Goal: Check status: Check status

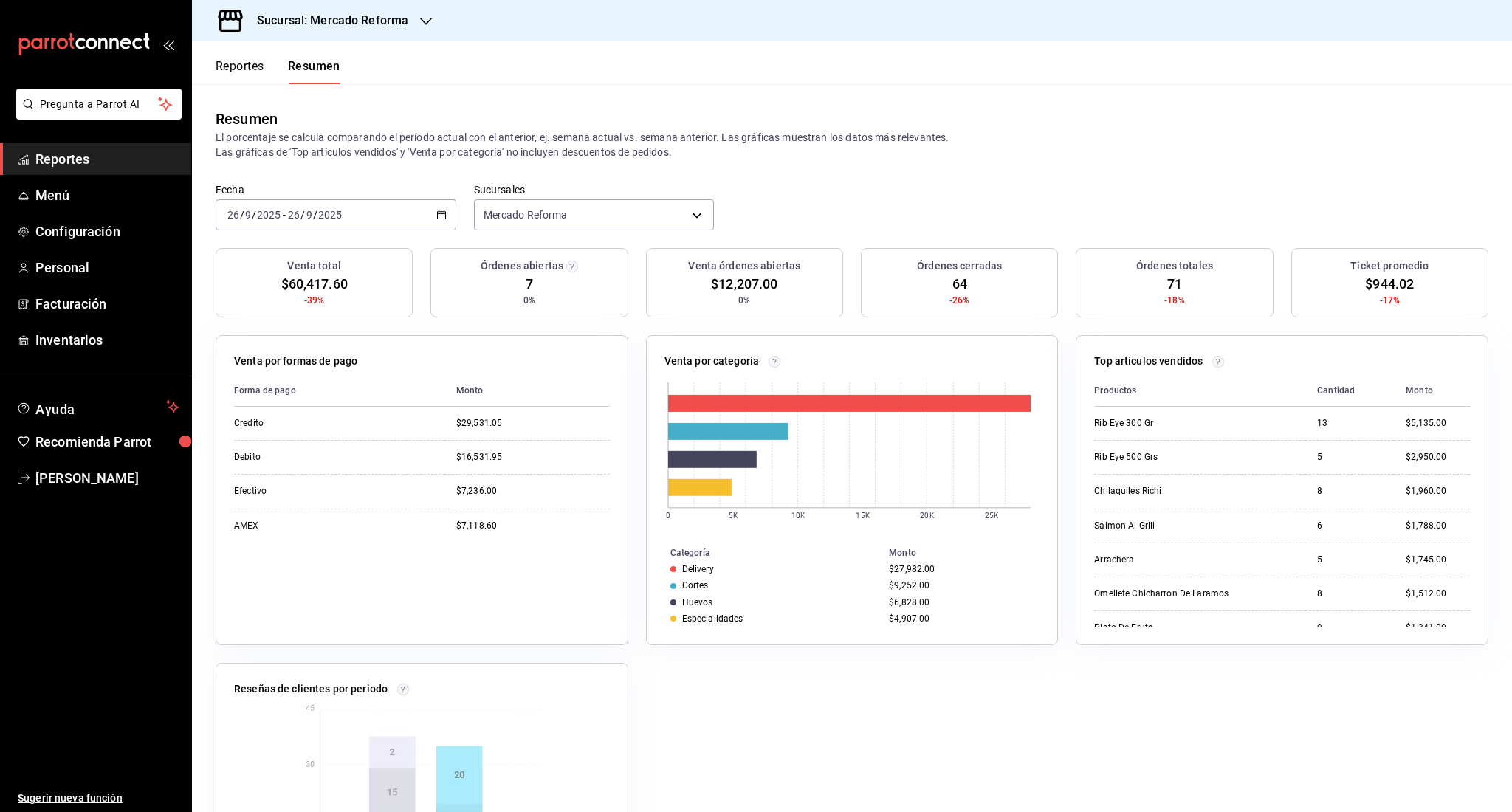
click at [98, 159] on span "Reportes" at bounding box center [107, 159] width 144 height 20
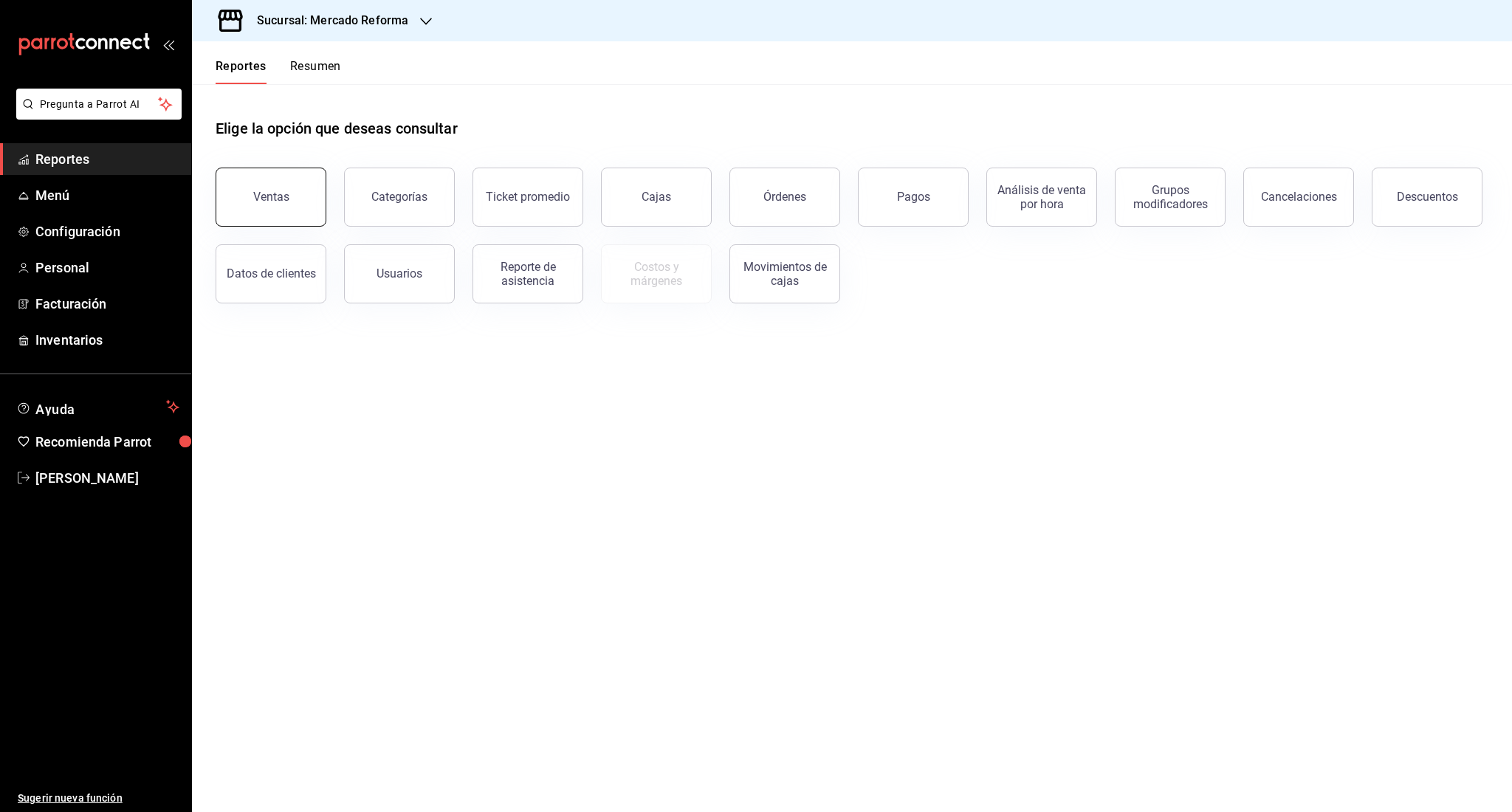
click at [238, 185] on button "Ventas" at bounding box center [271, 197] width 111 height 59
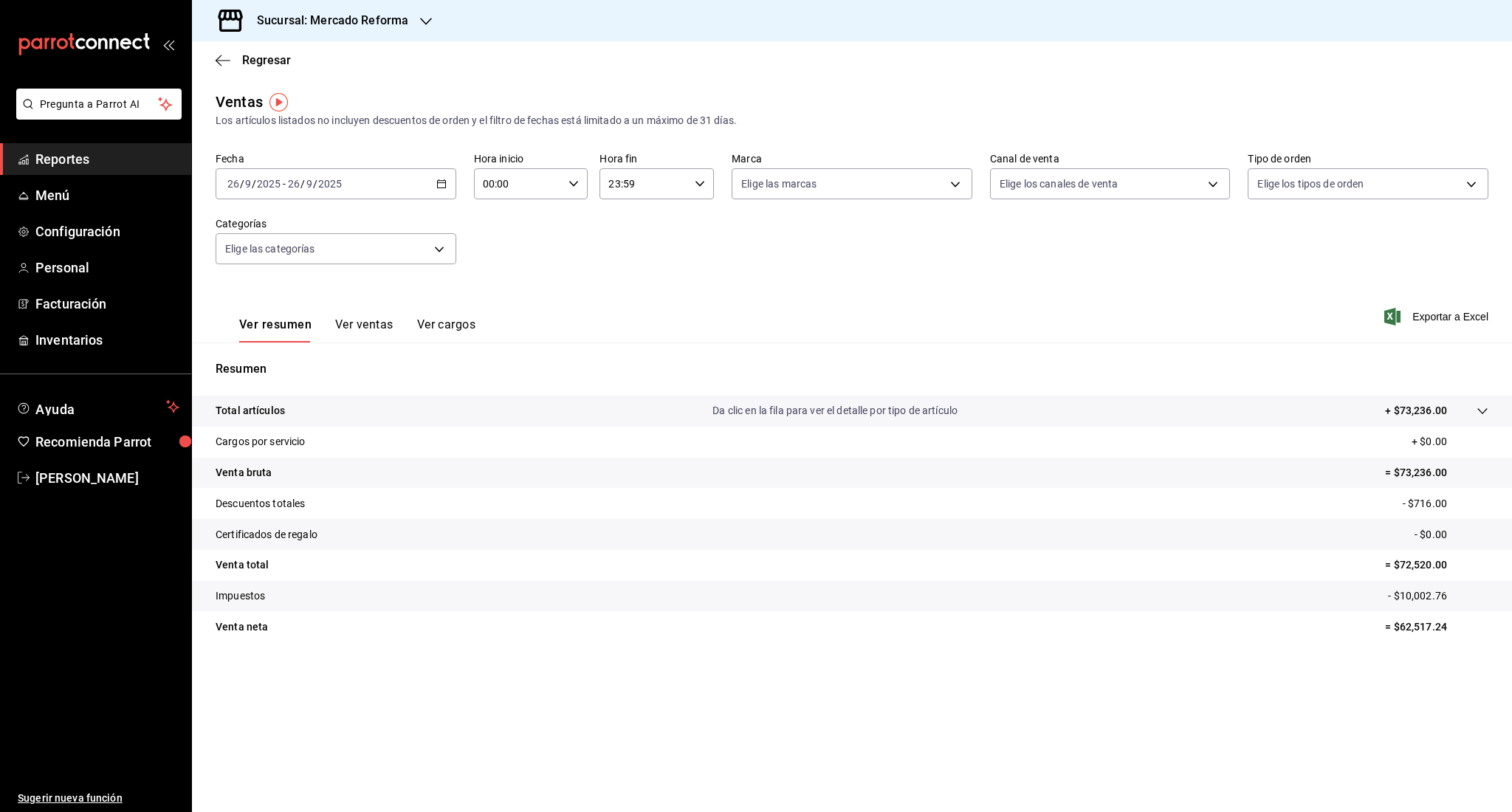
click at [247, 189] on input "9" at bounding box center [248, 184] width 7 height 12
click at [261, 350] on li "Rango de fechas" at bounding box center [285, 361] width 138 height 34
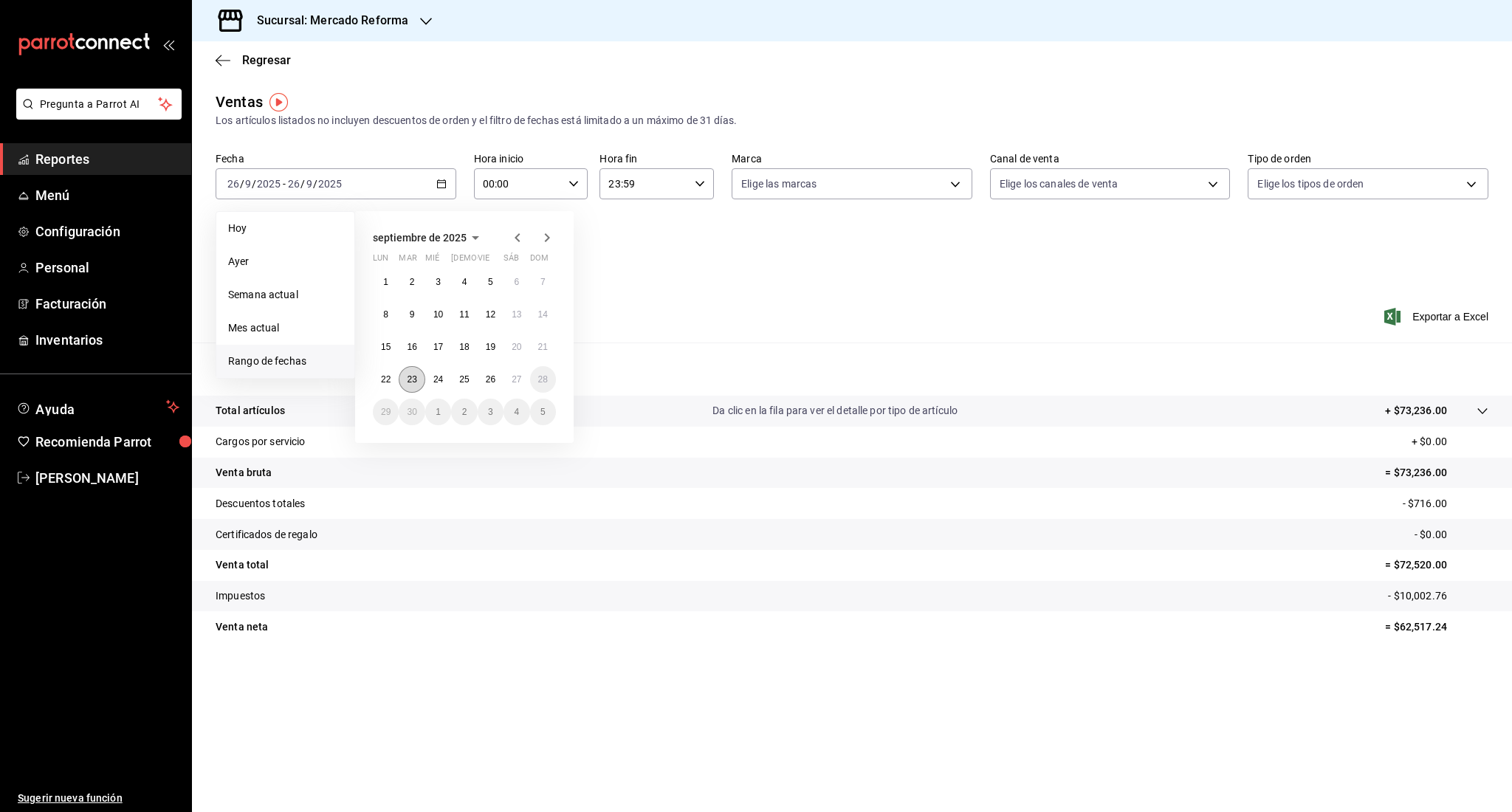
click at [405, 378] on button "23" at bounding box center [411, 379] width 26 height 27
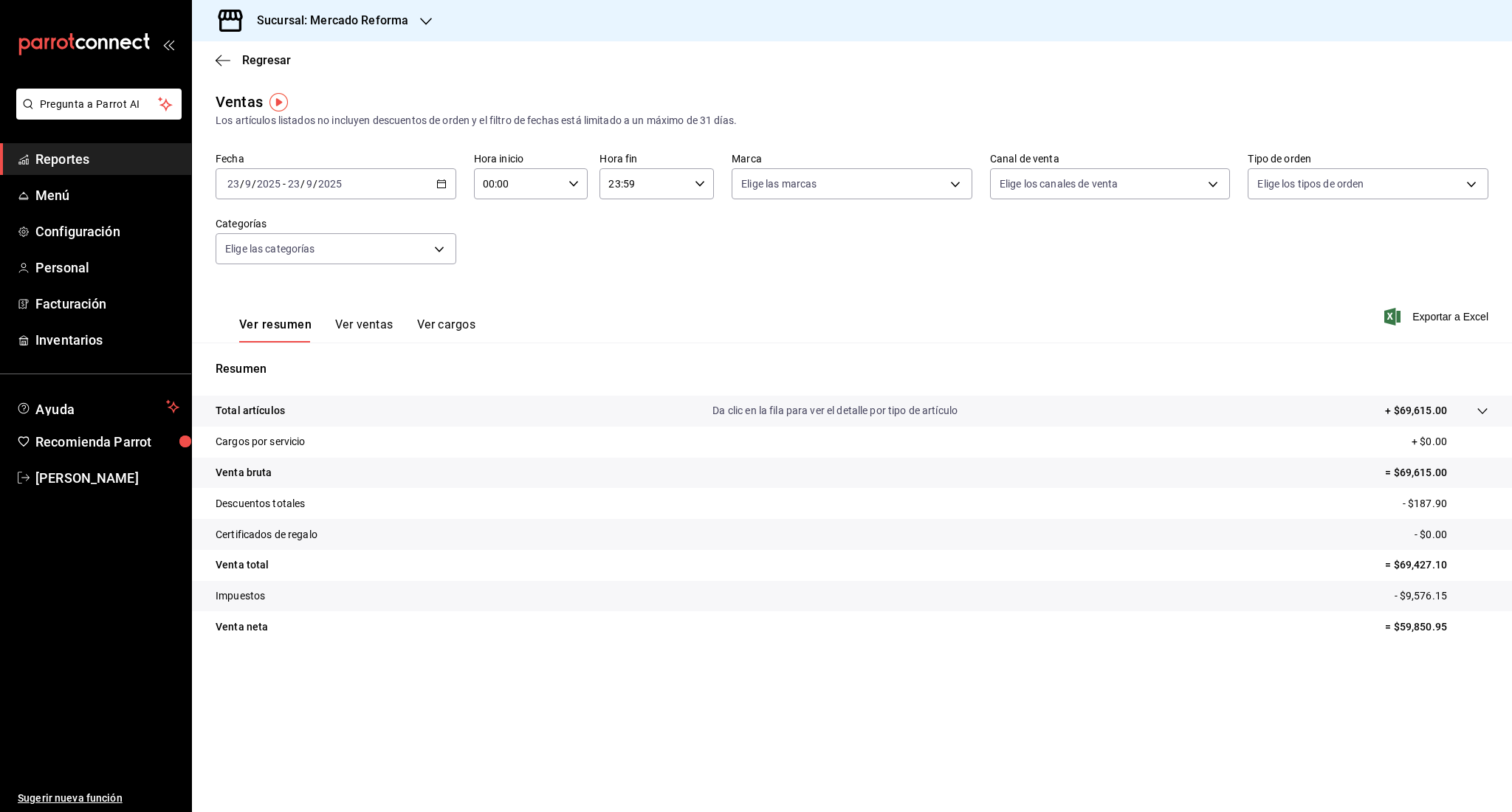
click at [560, 185] on input "00:00" at bounding box center [519, 184] width 89 height 30
click at [501, 270] on span "06" at bounding box center [503, 273] width 34 height 12
type input "06:00"
click at [714, 306] on div at bounding box center [756, 406] width 1512 height 812
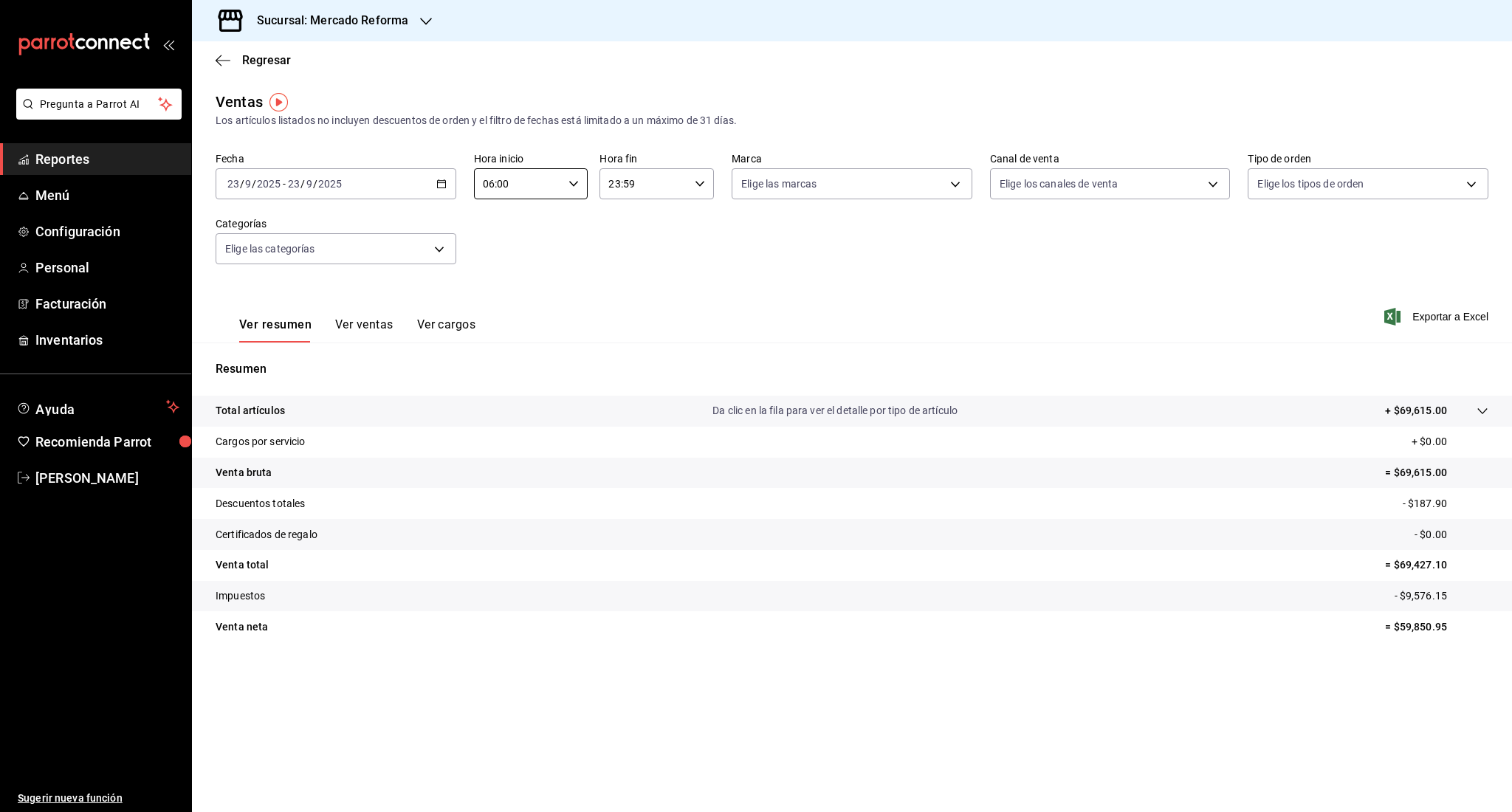
click at [370, 185] on div "[DATE] [DATE] - [DATE] [DATE]" at bounding box center [335, 184] width 241 height 31
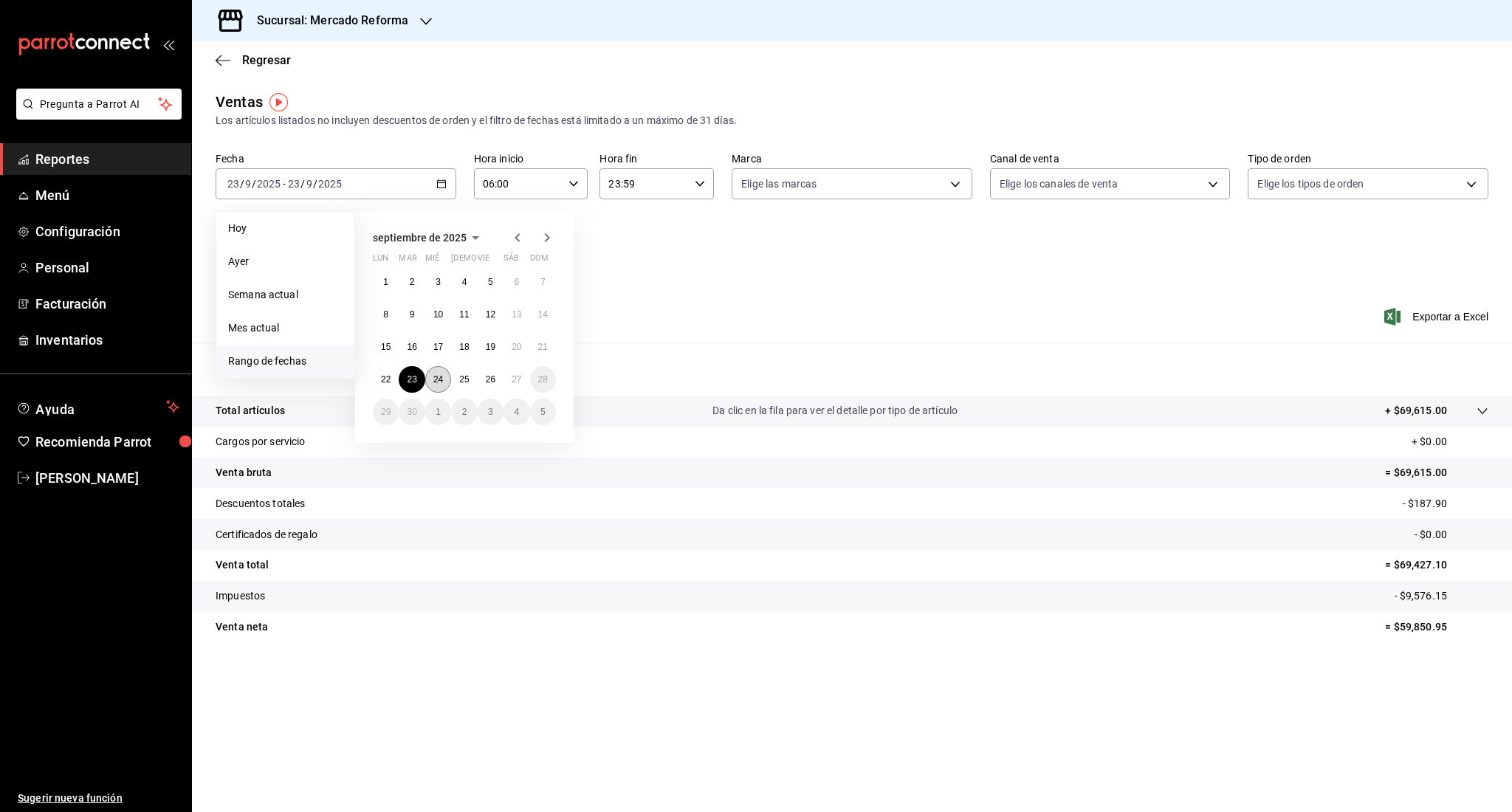
click at [432, 375] on button "24" at bounding box center [438, 379] width 26 height 27
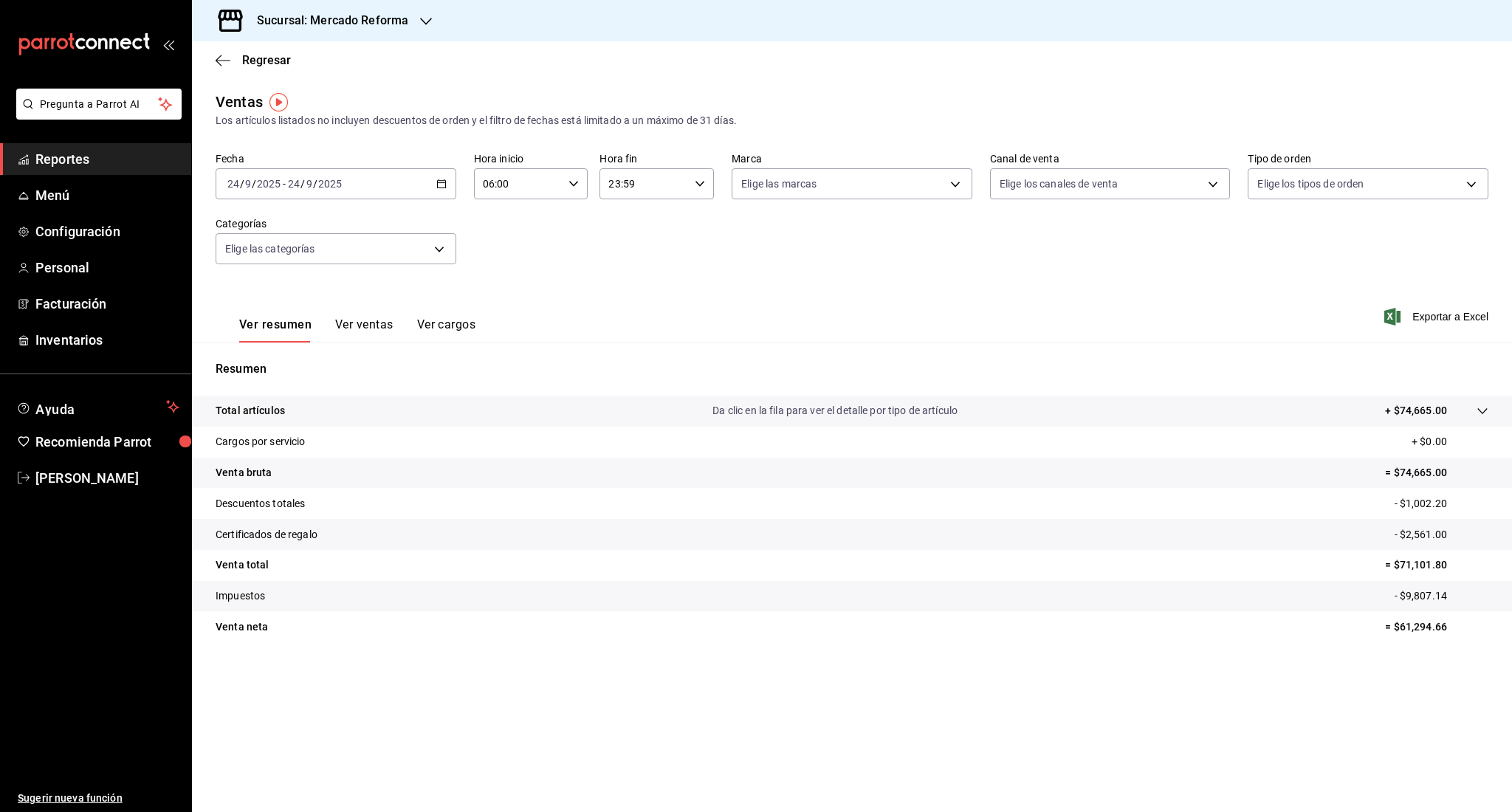
click at [371, 168] on div "[DATE] [DATE] - [DATE] [DATE]" at bounding box center [335, 184] width 241 height 31
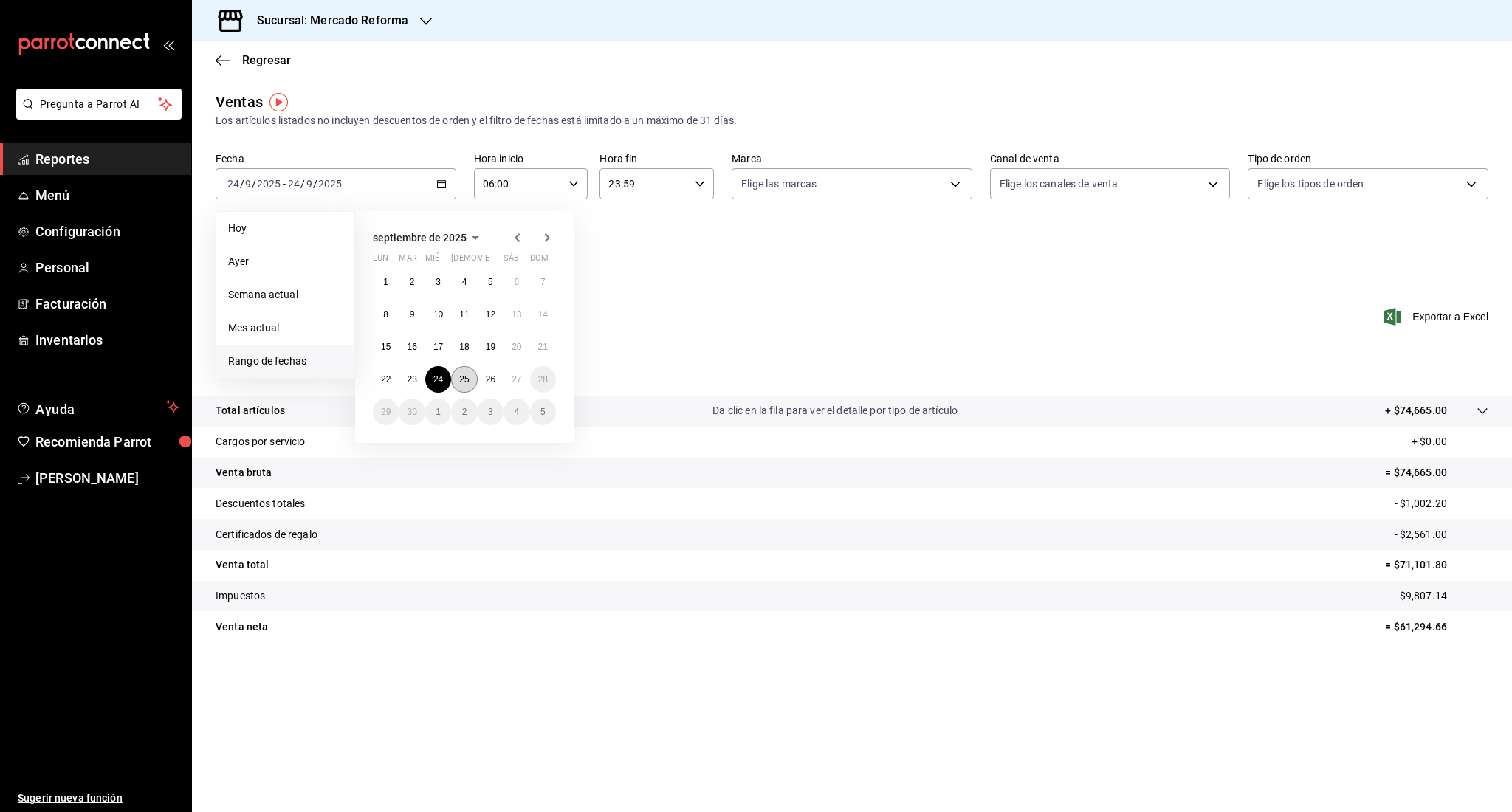
click at [466, 378] on abbr "25" at bounding box center [464, 379] width 10 height 10
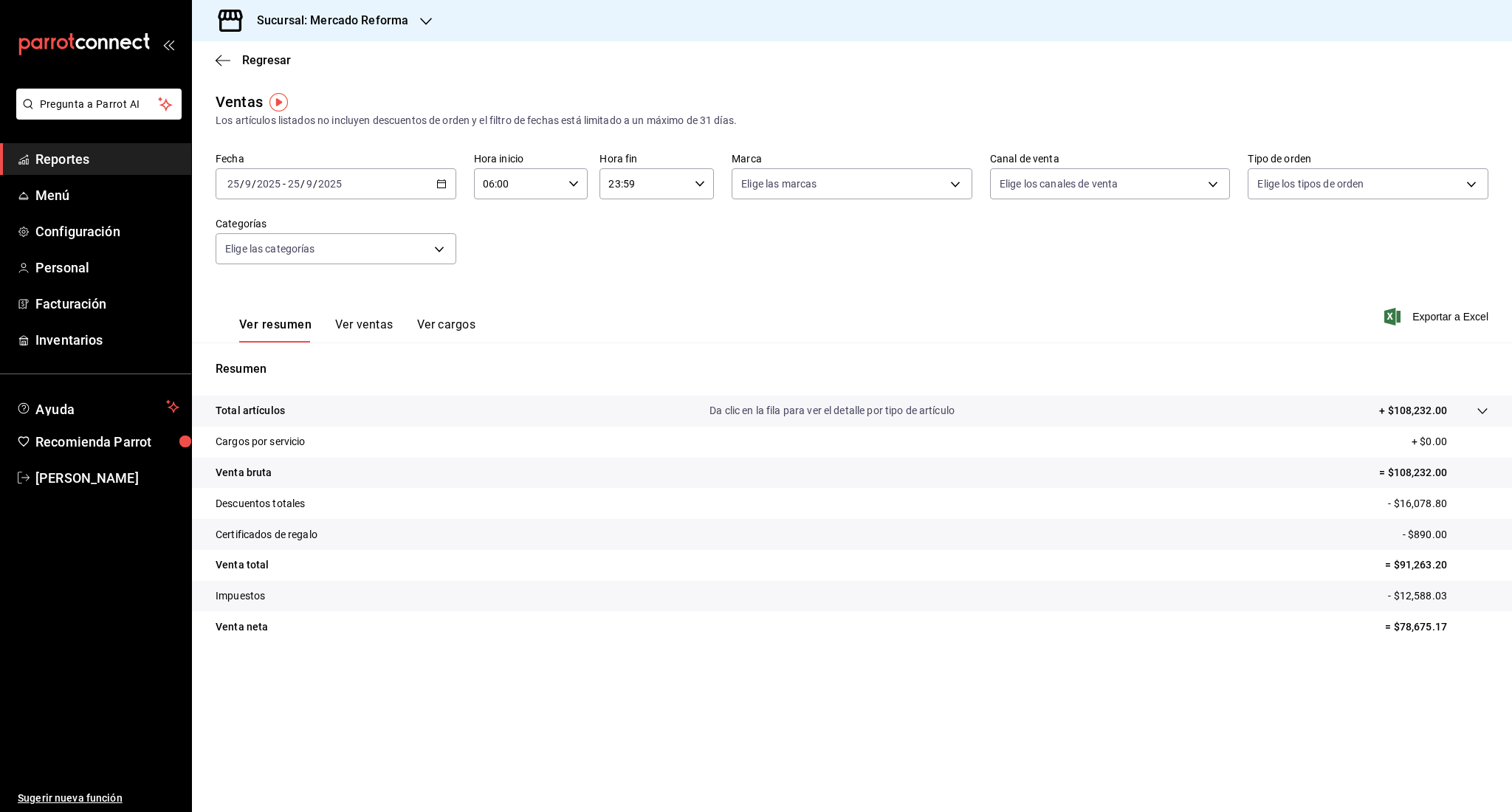
click at [343, 188] on div "[DATE] [DATE]" at bounding box center [314, 184] width 57 height 12
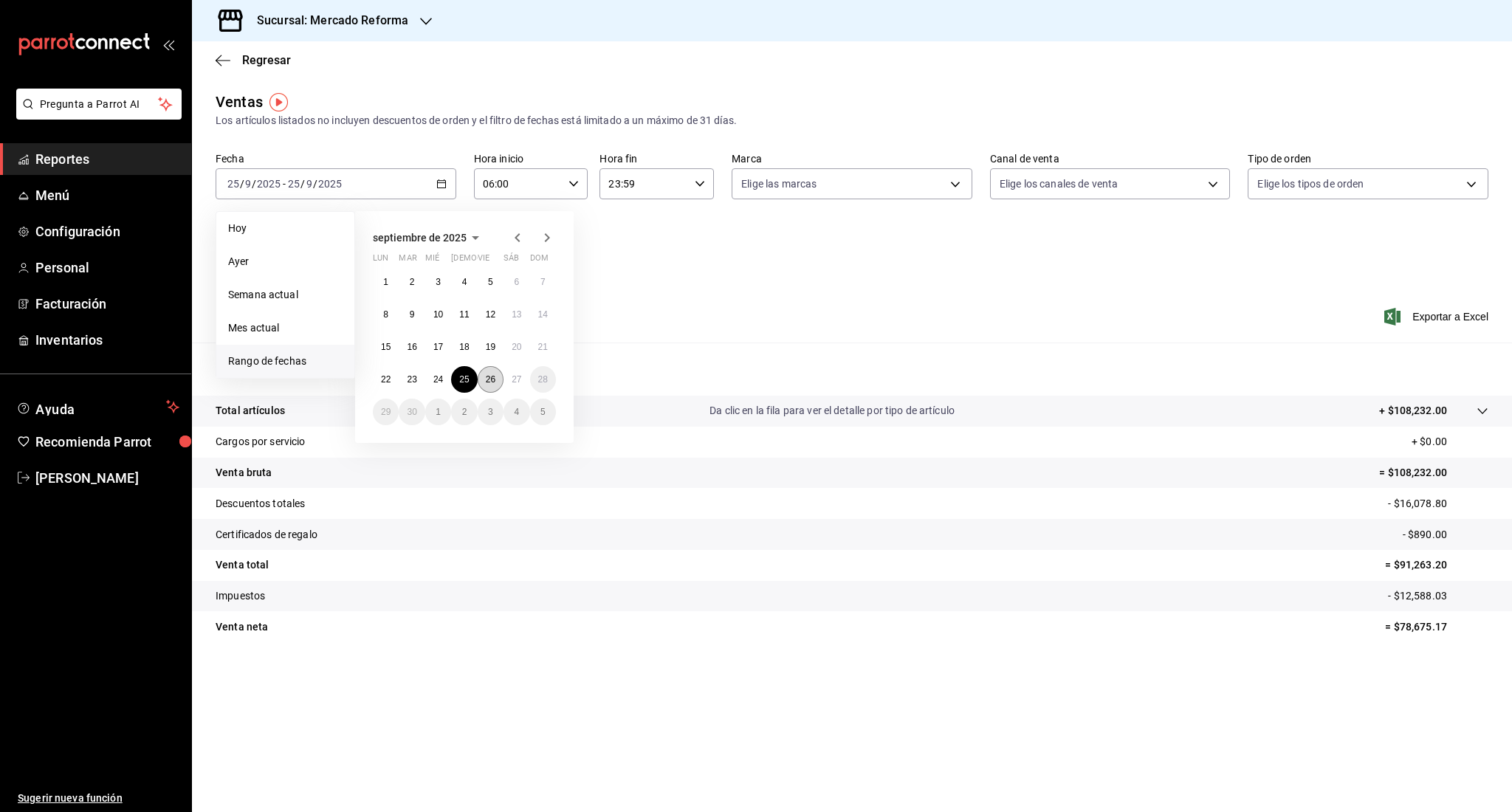
click at [489, 387] on button "26" at bounding box center [490, 379] width 26 height 27
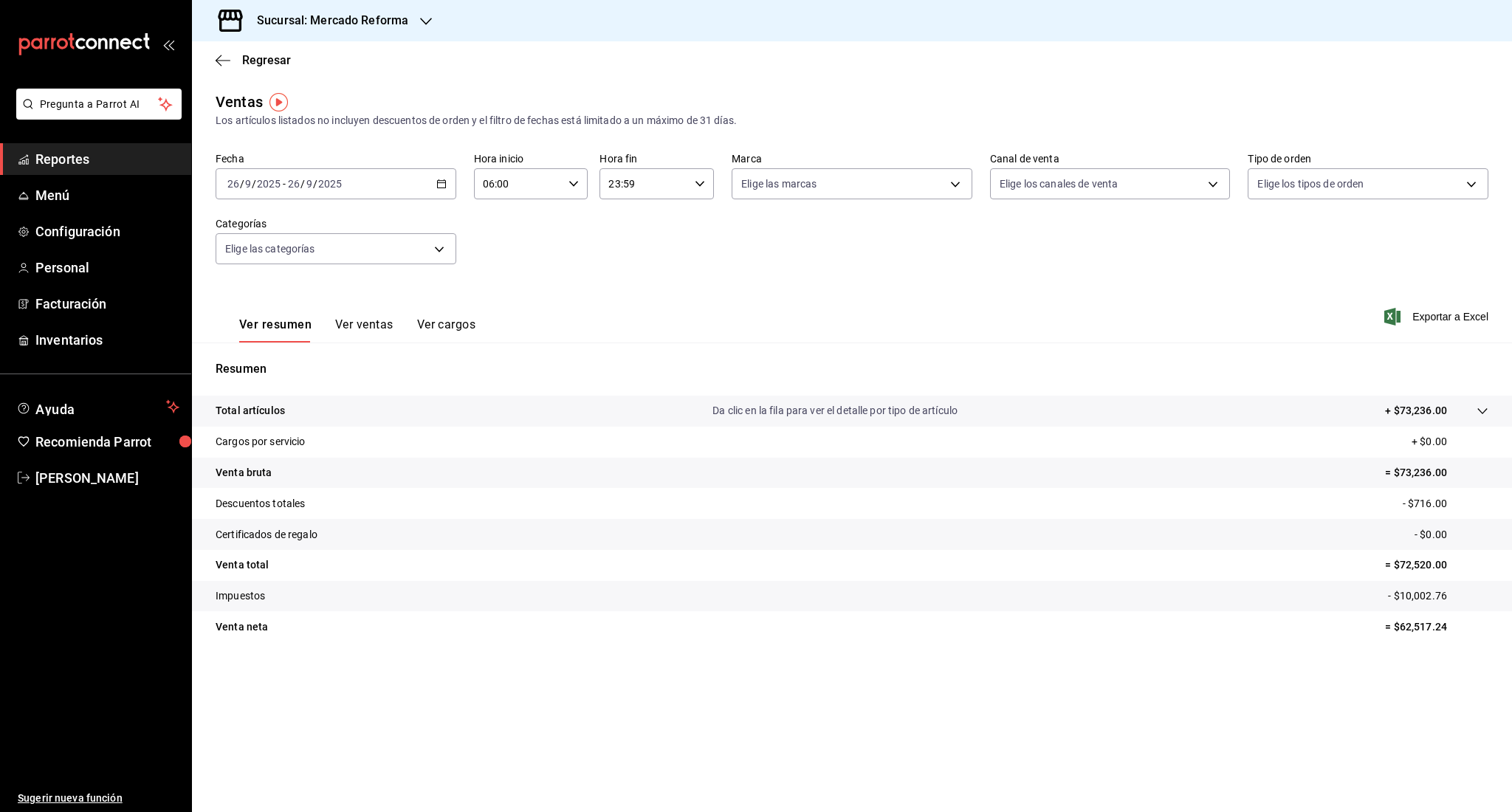
click at [257, 187] on input "2025" at bounding box center [269, 184] width 25 height 12
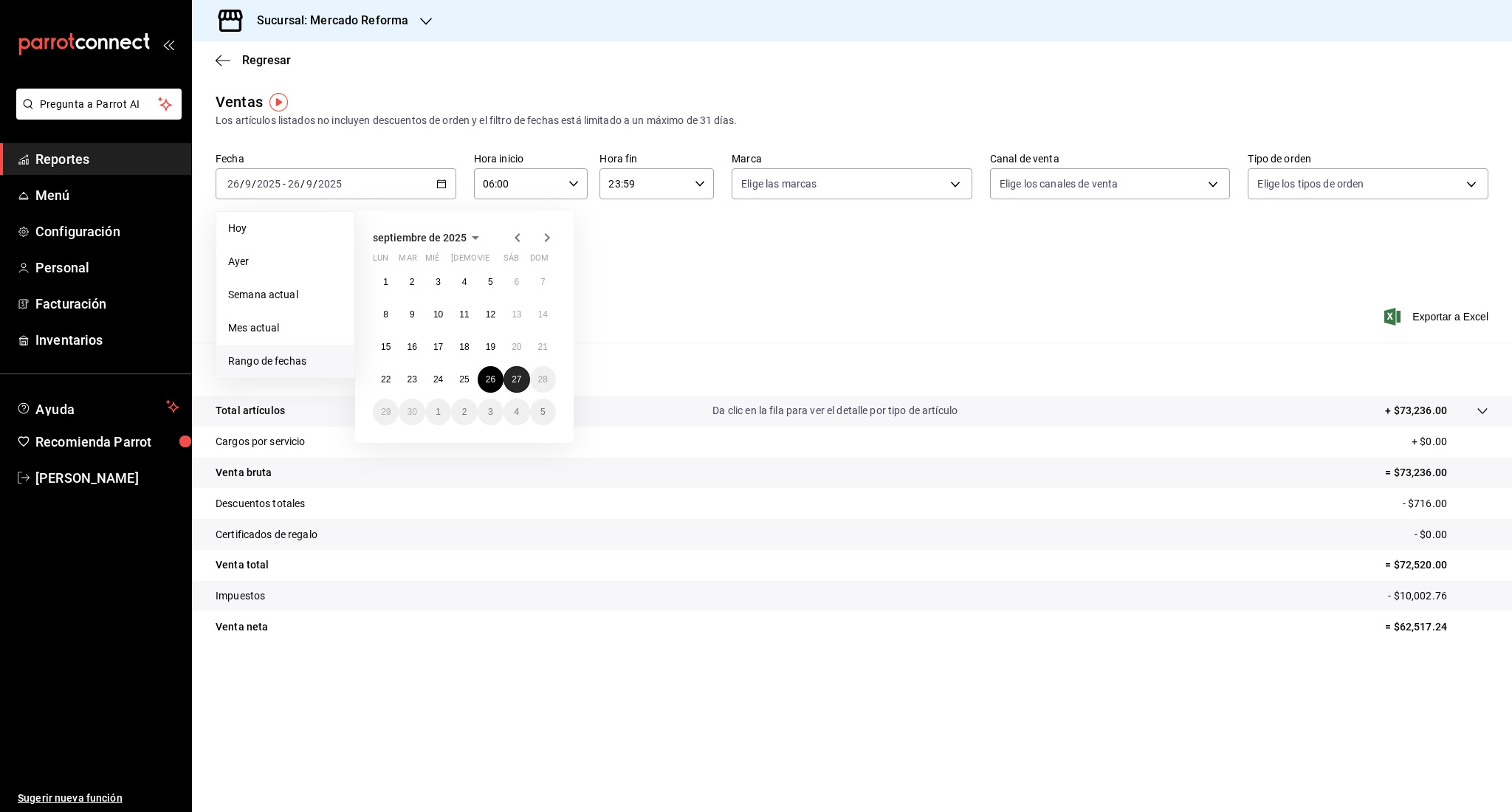
click at [516, 380] on abbr "27" at bounding box center [516, 379] width 10 height 10
